Goal: Transaction & Acquisition: Purchase product/service

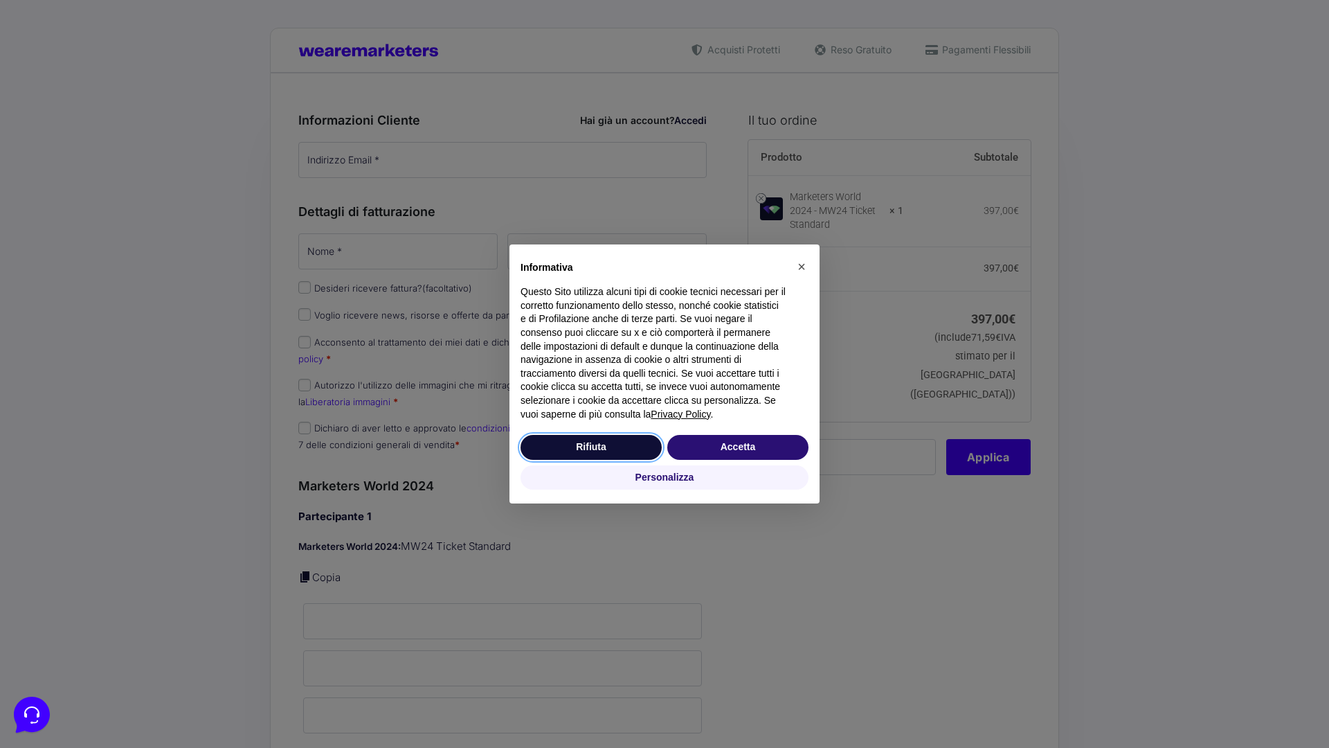
click at [591, 447] on button "Rifiuta" at bounding box center [591, 447] width 141 height 25
